Goal: Task Accomplishment & Management: Manage account settings

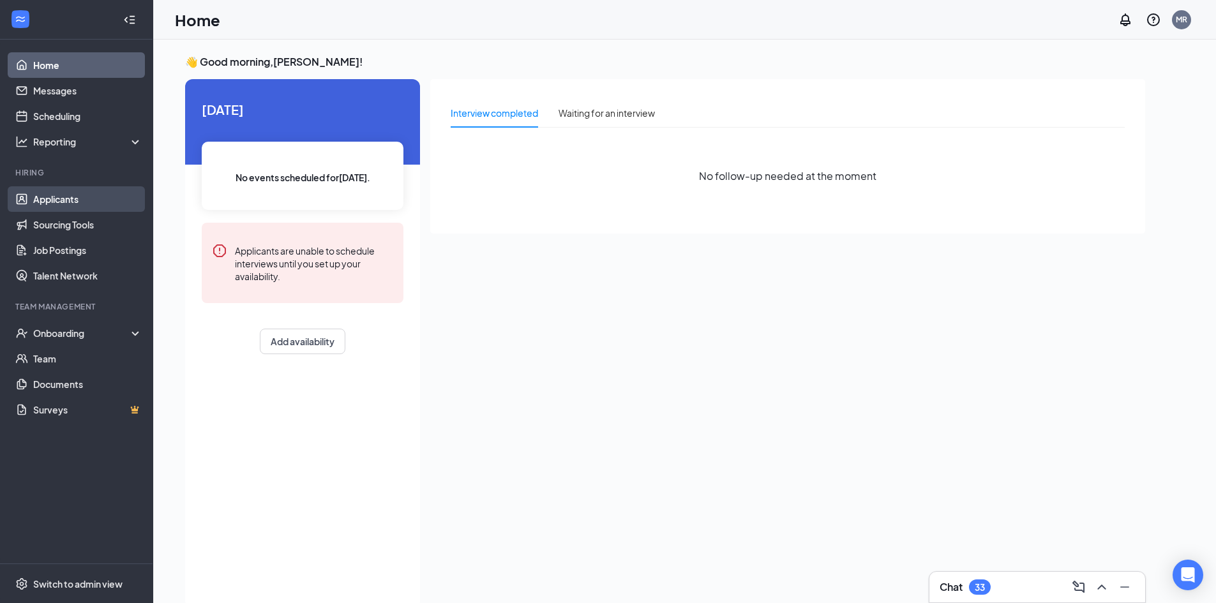
click at [62, 197] on link "Applicants" at bounding box center [87, 199] width 109 height 26
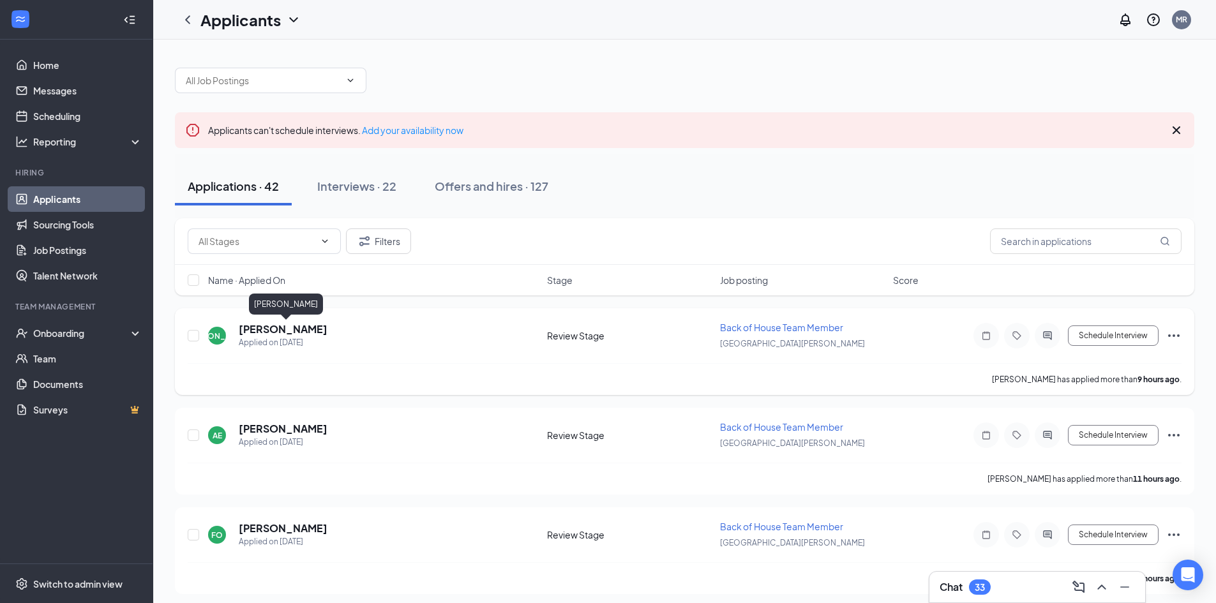
click at [312, 328] on h5 "[PERSON_NAME]" at bounding box center [283, 329] width 89 height 14
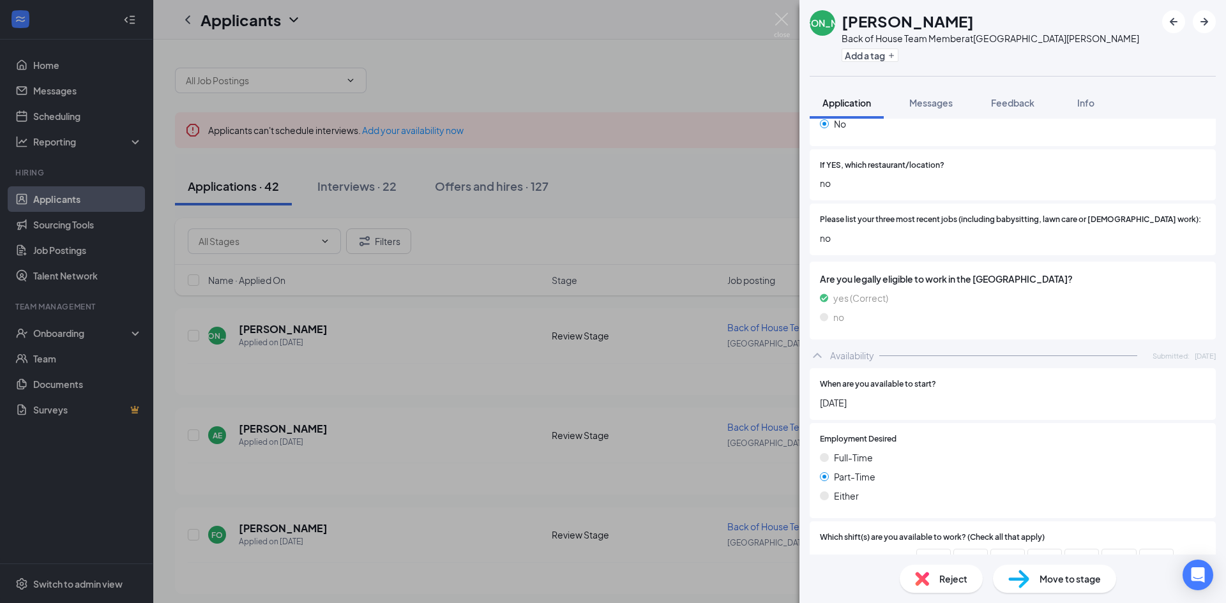
scroll to position [469, 0]
click at [930, 576] on div "Reject" at bounding box center [941, 579] width 83 height 28
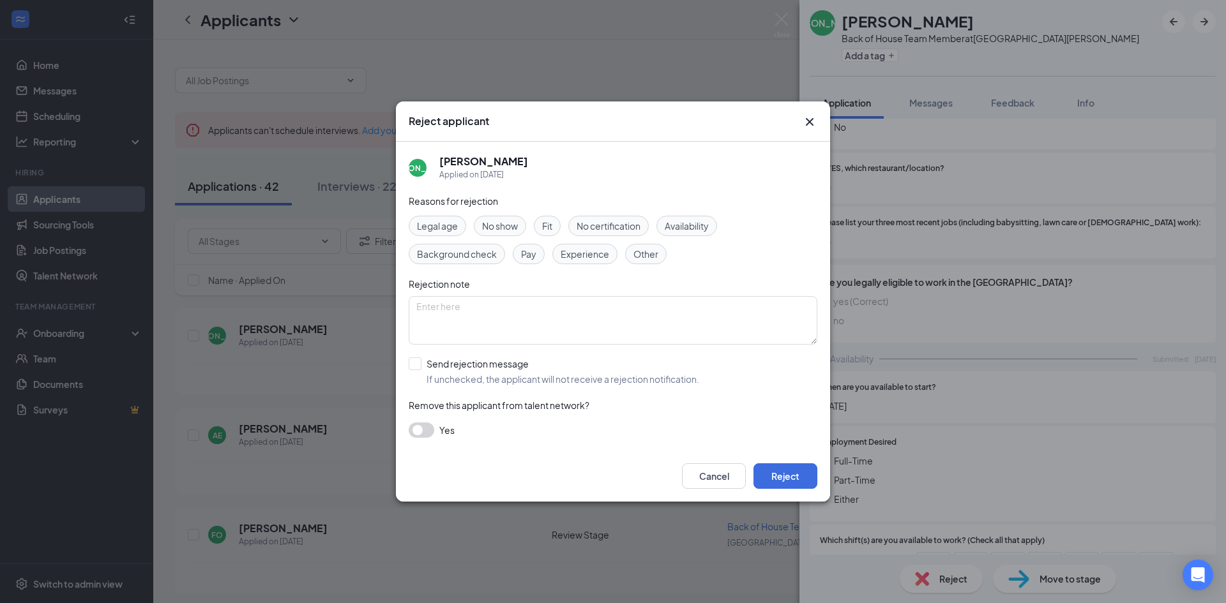
click at [683, 220] on span "Availability" at bounding box center [687, 226] width 44 height 14
click at [788, 476] on button "Reject" at bounding box center [785, 476] width 64 height 26
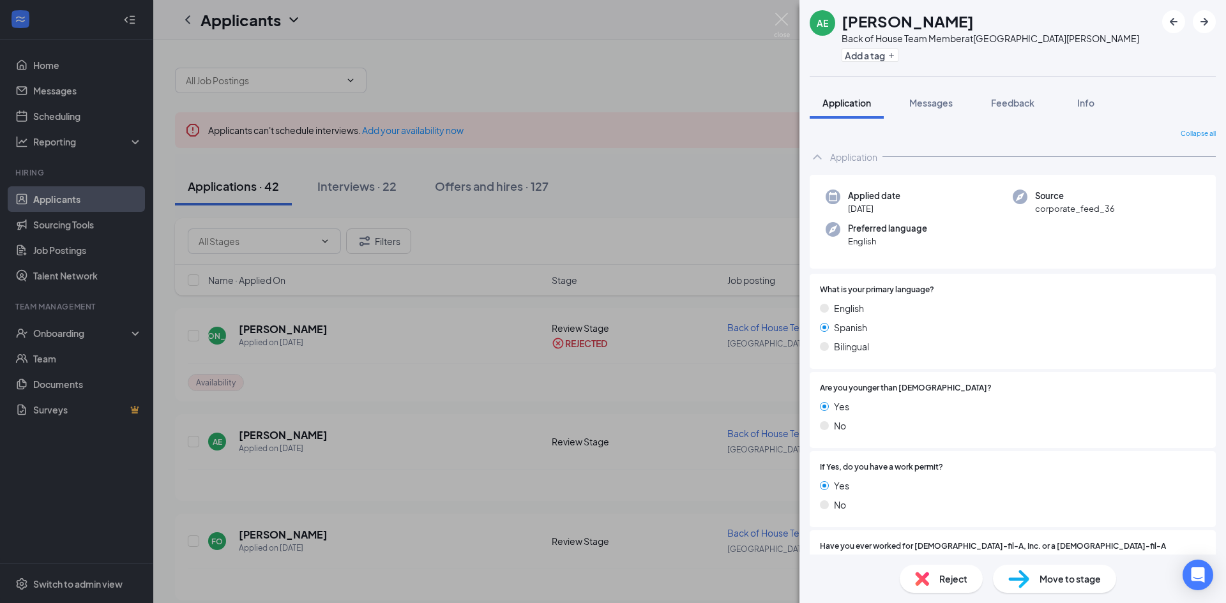
click at [562, 375] on div "AE [PERSON_NAME] Back of House Team Member at [GEOGRAPHIC_DATA][PERSON_NAME] Ad…" at bounding box center [613, 301] width 1226 height 603
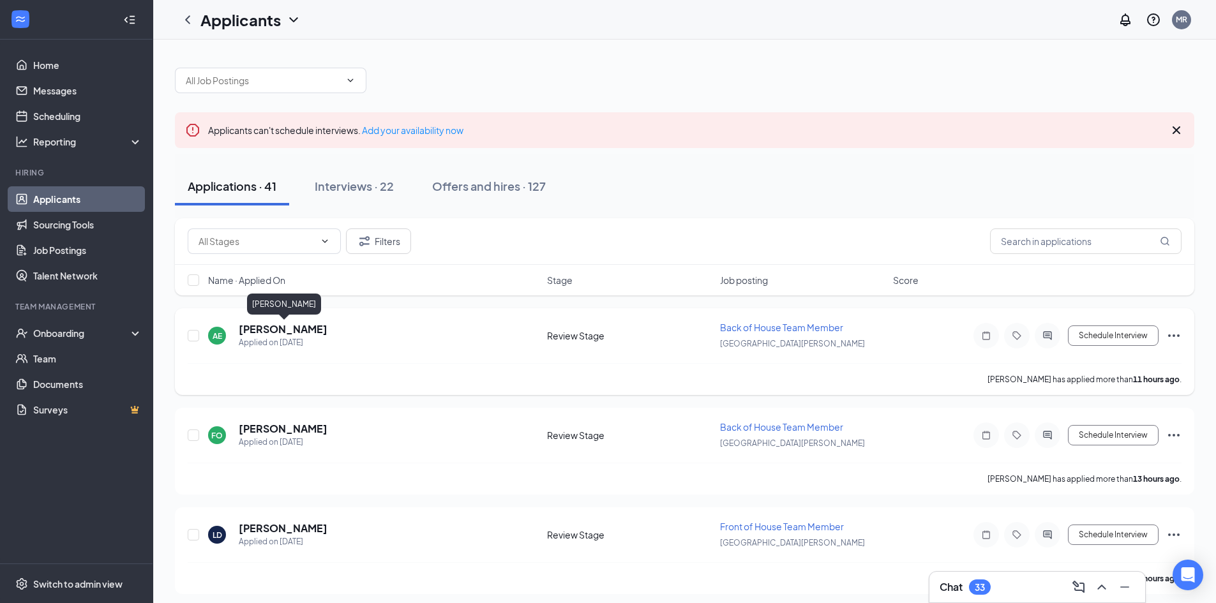
click at [283, 331] on h5 "[PERSON_NAME]" at bounding box center [283, 329] width 89 height 14
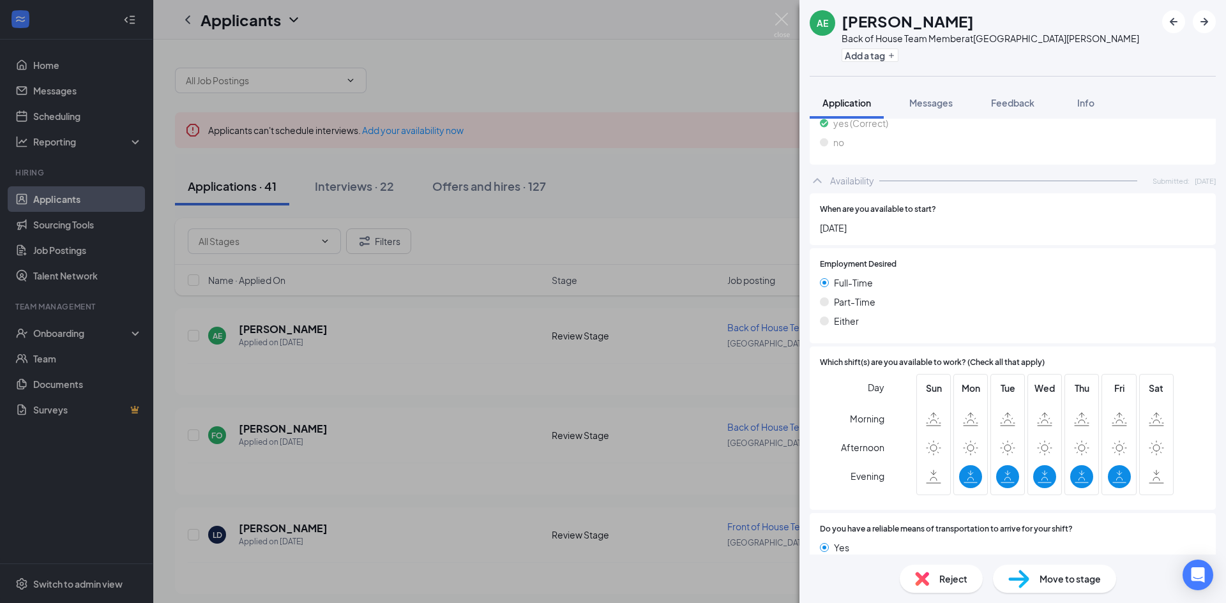
scroll to position [659, 0]
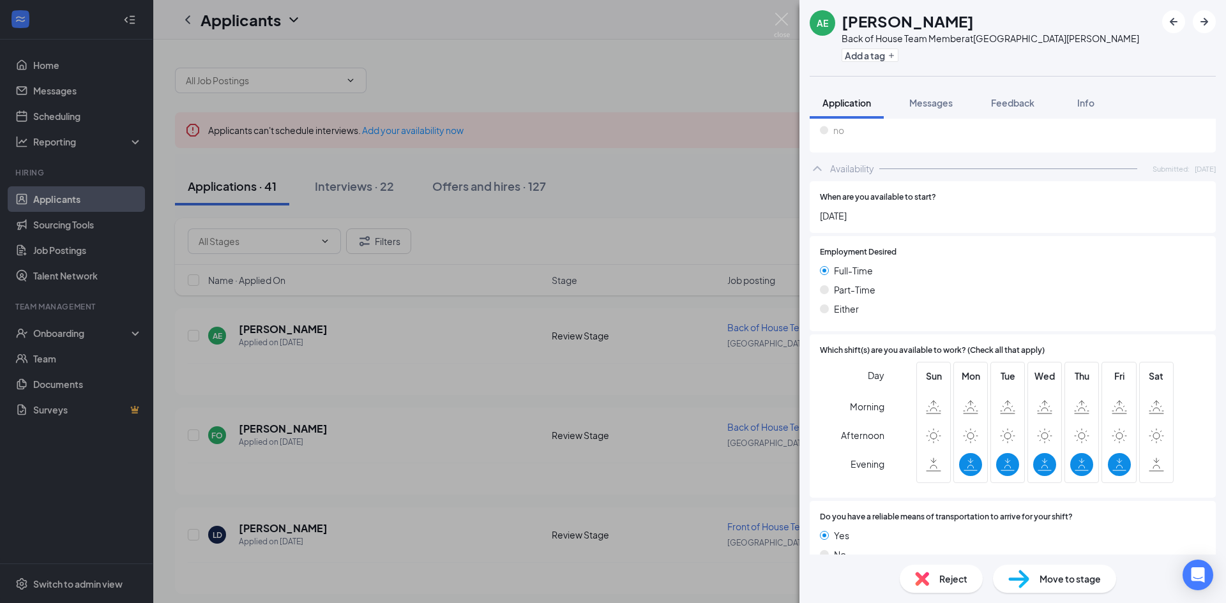
click at [937, 581] on div "Reject" at bounding box center [941, 579] width 83 height 28
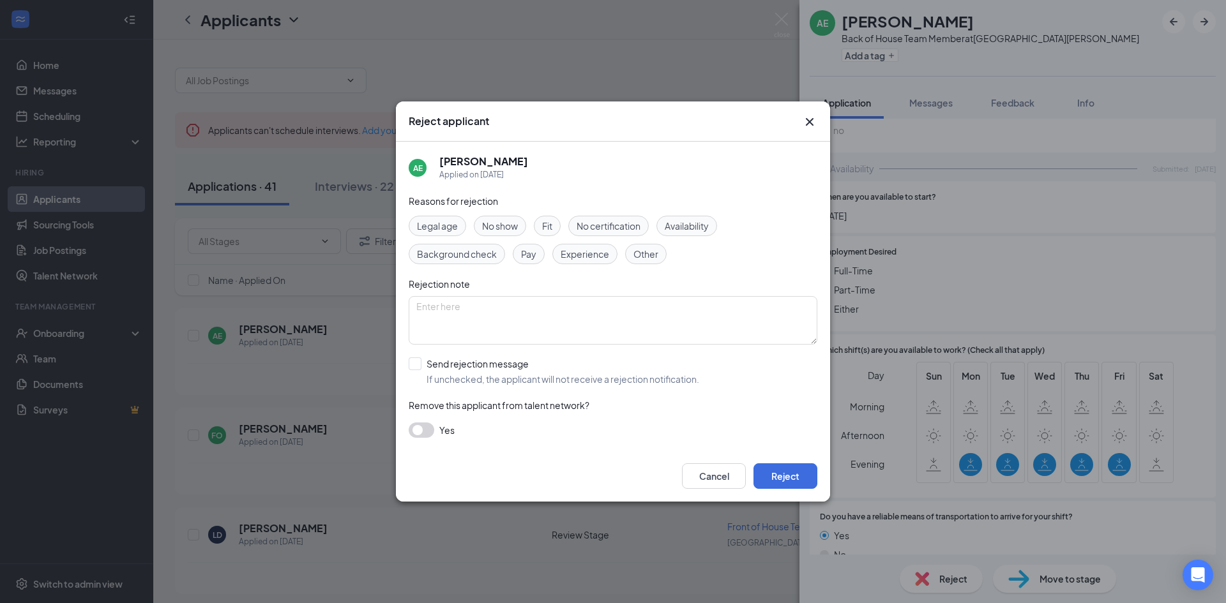
click at [684, 230] on span "Availability" at bounding box center [687, 226] width 44 height 14
click at [796, 481] on button "Reject" at bounding box center [785, 476] width 64 height 26
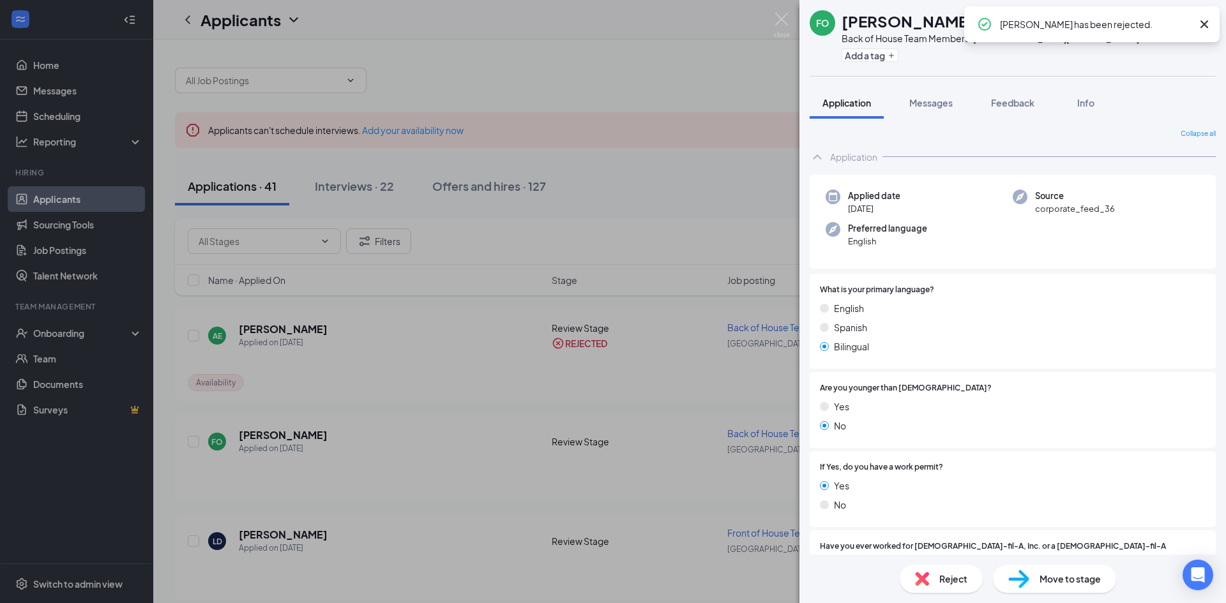
click at [683, 210] on div "FO [PERSON_NAME] Back of House Team Member at [GEOGRAPHIC_DATA][PERSON_NAME] Ad…" at bounding box center [613, 301] width 1226 height 603
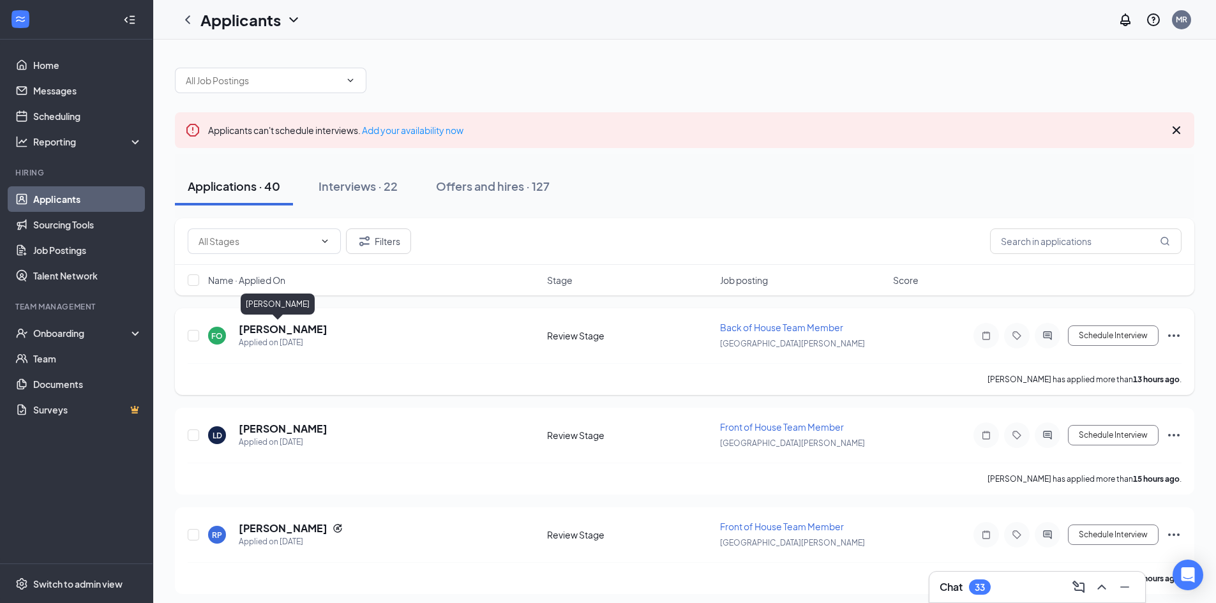
click at [259, 332] on h5 "[PERSON_NAME]" at bounding box center [283, 329] width 89 height 14
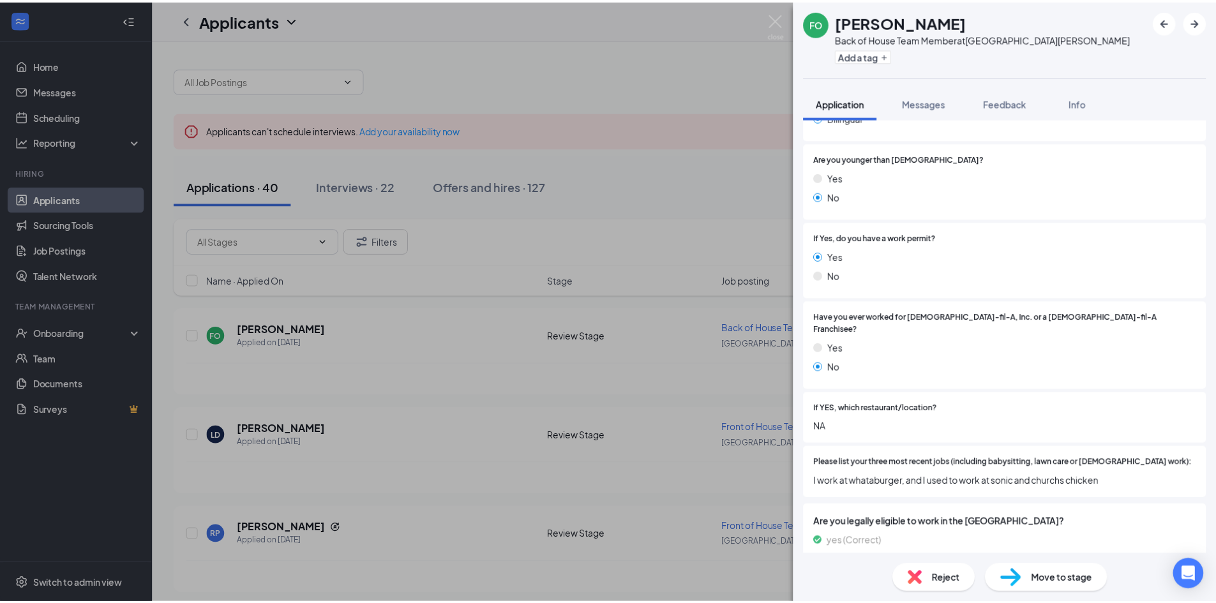
scroll to position [245, 0]
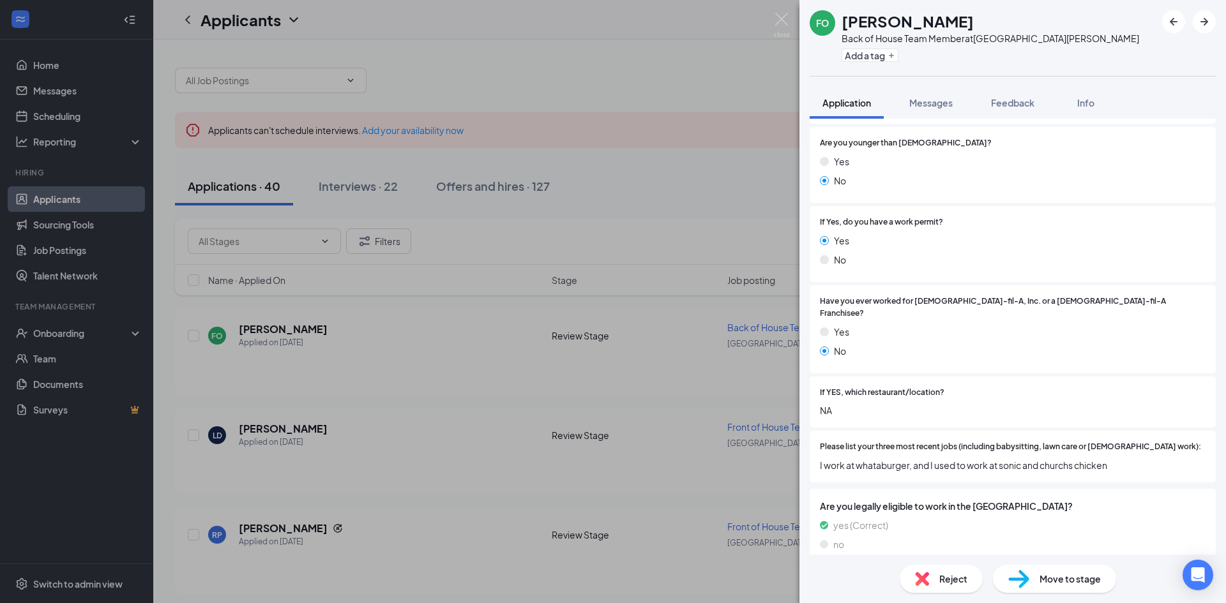
click at [570, 301] on div "FO [PERSON_NAME] Back of House Team Member at [GEOGRAPHIC_DATA][PERSON_NAME] Ad…" at bounding box center [613, 301] width 1226 height 603
click at [693, 323] on div "FO [PERSON_NAME] Back of House Team Member at [GEOGRAPHIC_DATA][PERSON_NAME] Ad…" at bounding box center [613, 301] width 1226 height 603
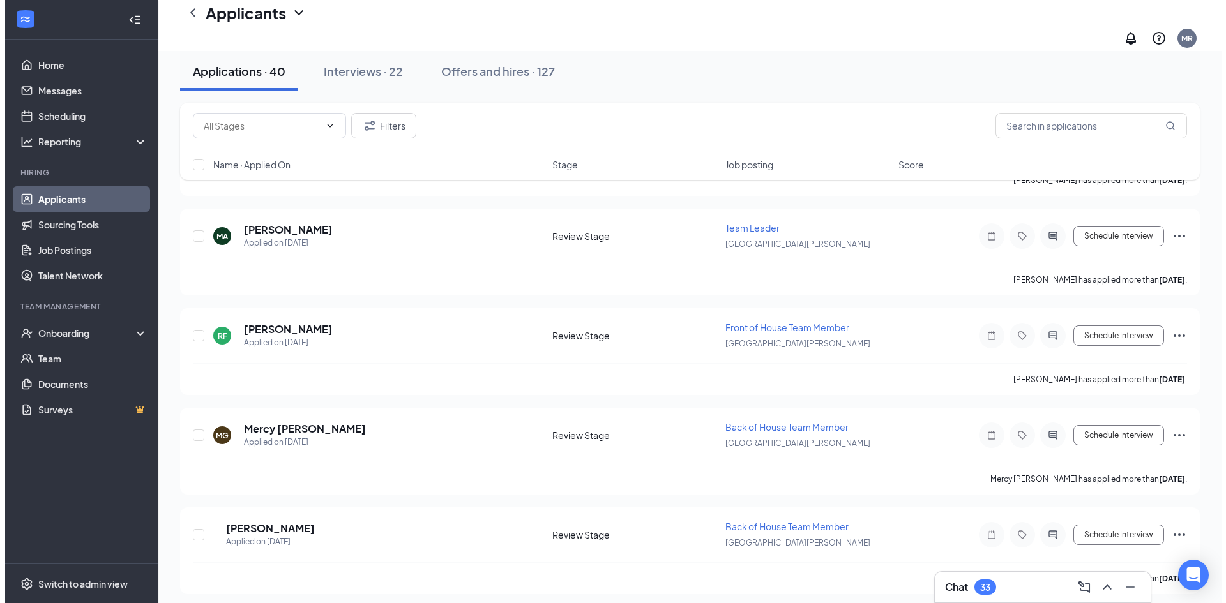
scroll to position [612, 0]
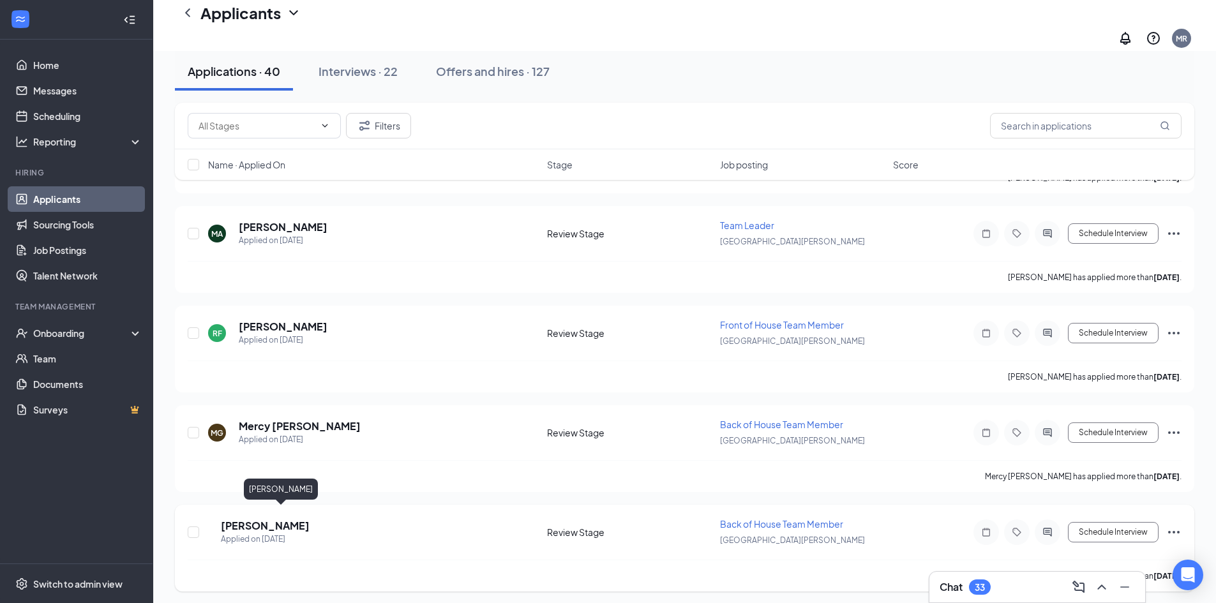
click at [258, 520] on h5 "[PERSON_NAME]" at bounding box center [265, 526] width 89 height 14
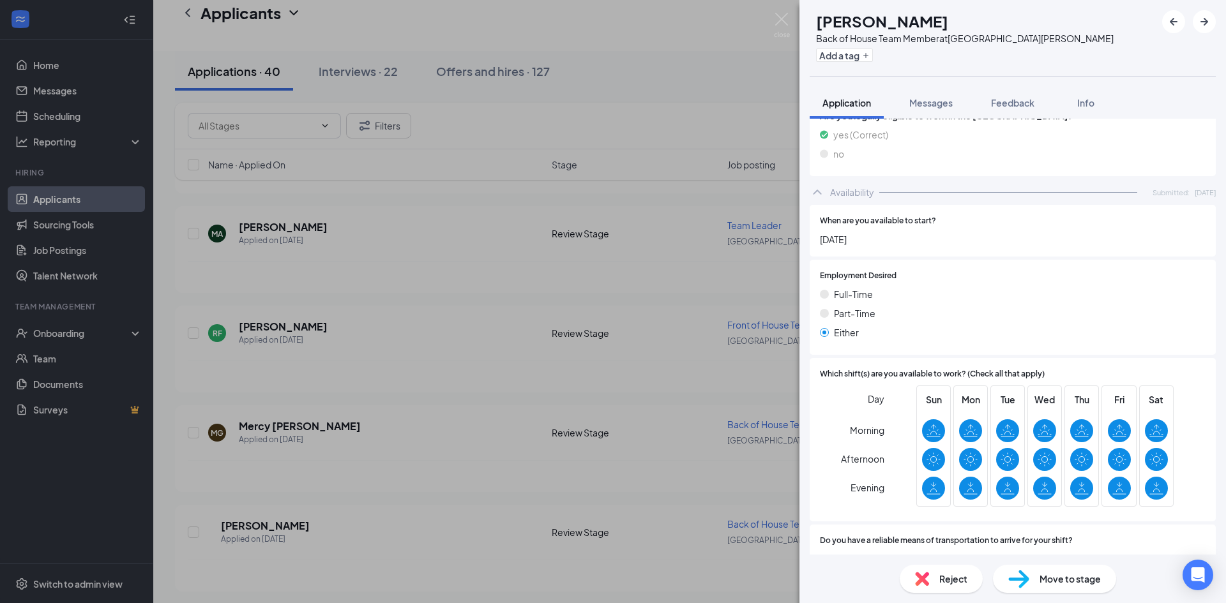
scroll to position [675, 0]
